Goal: Find contact information: Find contact information

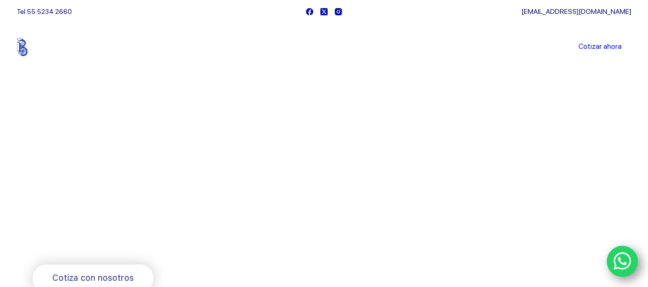
click at [304, 47] on link "Sucursales" at bounding box center [305, 47] width 59 height 0
click at [305, 47] on link "Sucursales" at bounding box center [305, 47] width 59 height 0
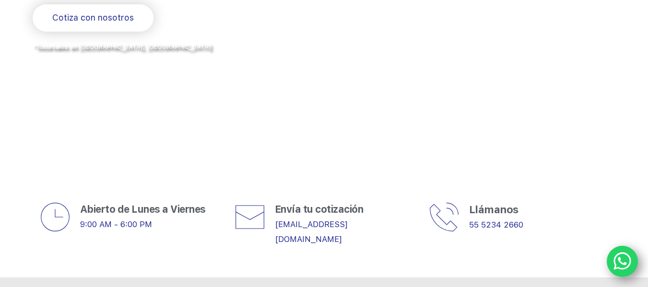
scroll to position [344, 0]
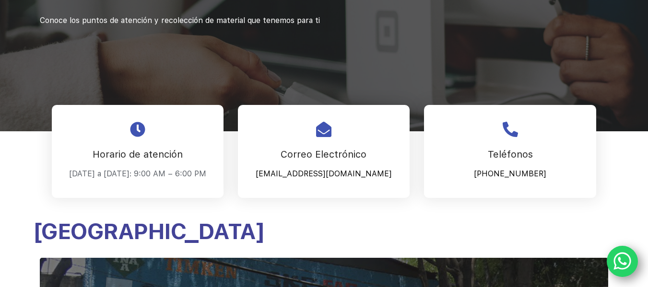
scroll to position [186, 0]
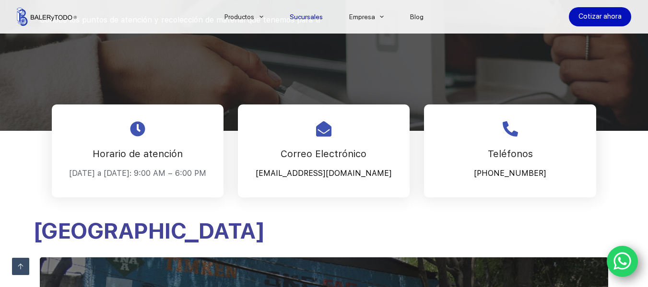
click at [620, 259] on icon "WhatsApp" at bounding box center [623, 262] width 18 height 18
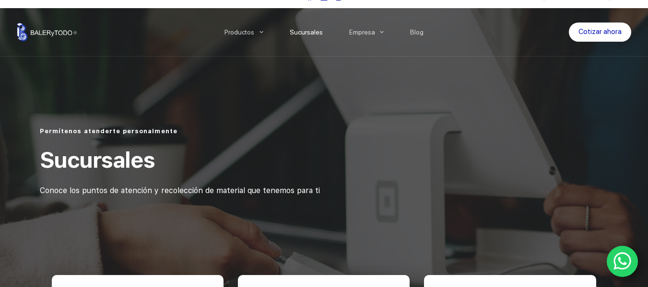
scroll to position [0, 0]
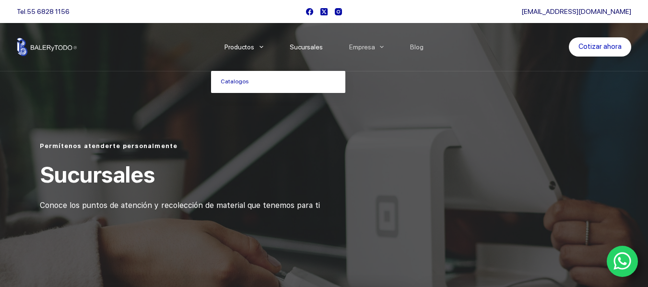
click at [246, 47] on link "Productos" at bounding box center [243, 47] width 65 height 0
click at [239, 82] on link "Catalogos" at bounding box center [278, 82] width 134 height 22
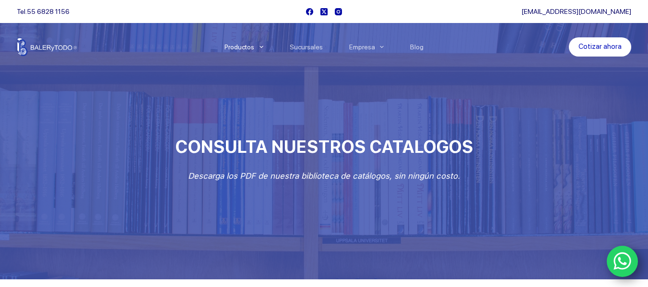
click at [619, 260] on icon "WhatsApp" at bounding box center [623, 262] width 18 height 18
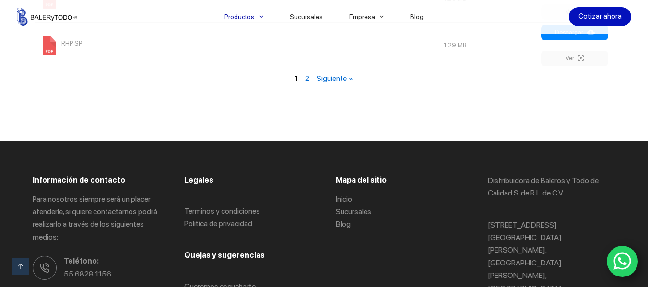
scroll to position [1275, 0]
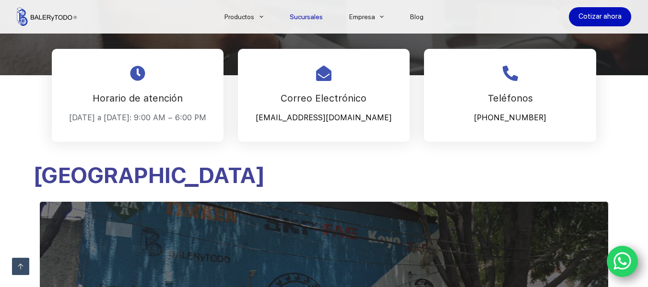
scroll to position [240, 0]
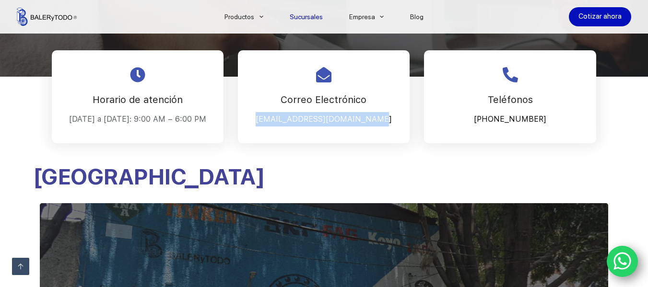
drag, startPoint x: 269, startPoint y: 119, endPoint x: 385, endPoint y: 118, distance: 116.1
click at [385, 118] on p "[EMAIL_ADDRESS][DOMAIN_NAME]" at bounding box center [324, 119] width 148 height 14
copy p "[EMAIL_ADDRESS][DOMAIN_NAME]"
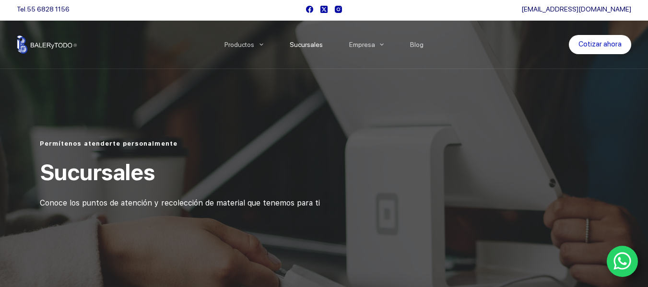
scroll to position [0, 0]
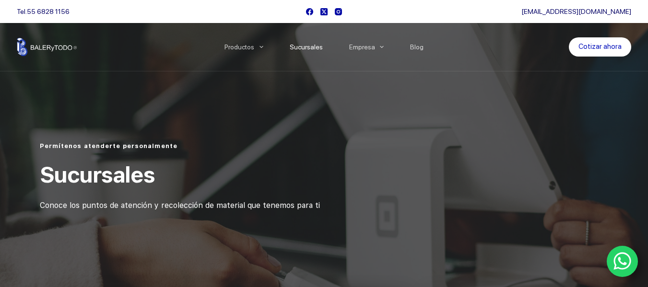
click at [139, 84] on div at bounding box center [324, 158] width 648 height 317
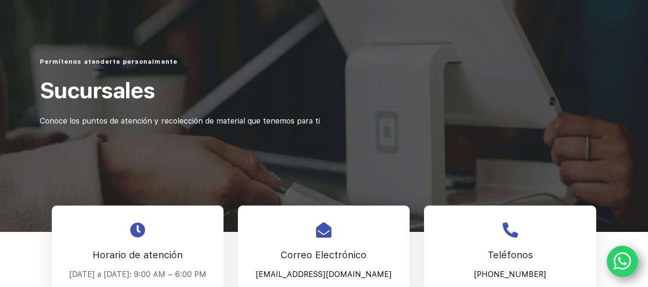
scroll to position [192, 0]
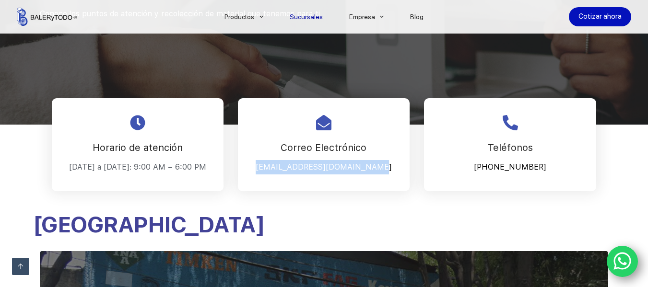
drag, startPoint x: 268, startPoint y: 165, endPoint x: 381, endPoint y: 164, distance: 113.2
click at [381, 164] on p "[EMAIL_ADDRESS][DOMAIN_NAME]" at bounding box center [324, 167] width 148 height 14
copy p "[EMAIL_ADDRESS][DOMAIN_NAME]"
